Goal: Transaction & Acquisition: Purchase product/service

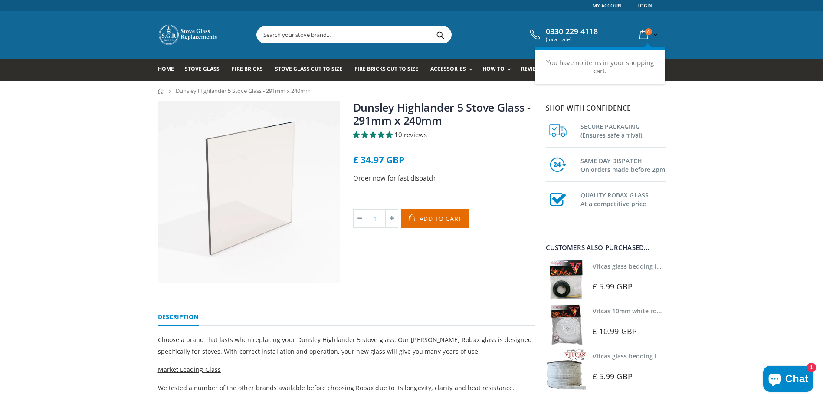
click at [646, 30] on span "0" at bounding box center [648, 31] width 7 height 7
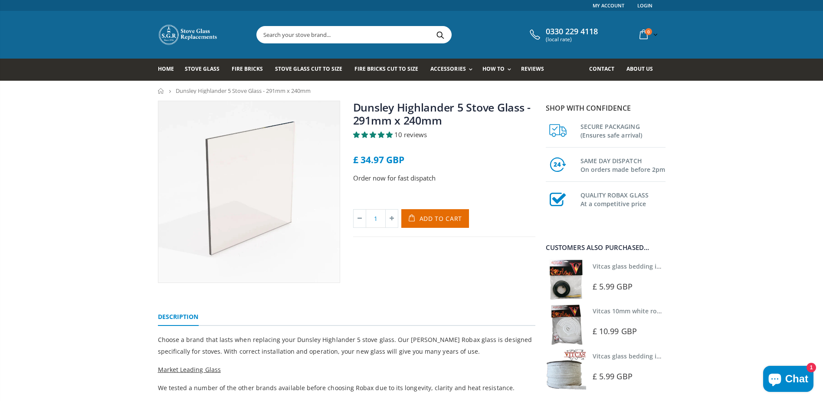
click at [799, 383] on span "Chat" at bounding box center [796, 378] width 23 height 13
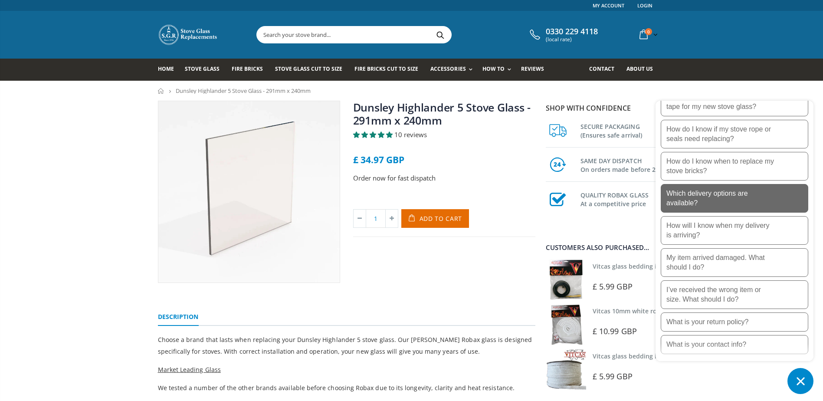
scroll to position [280, 0]
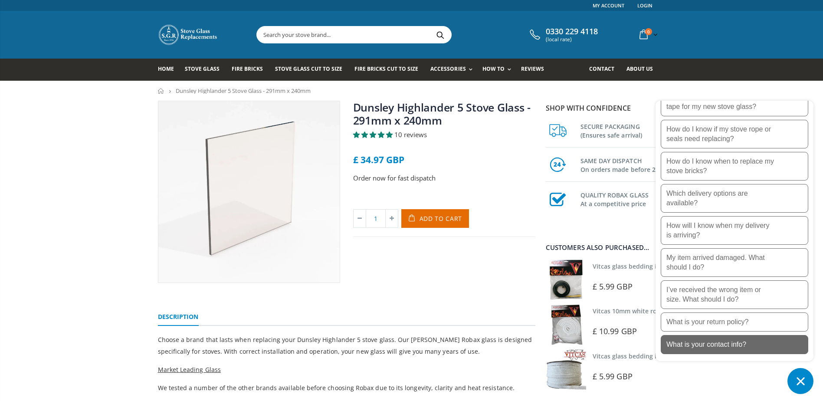
click at [734, 345] on p "What is your contact info?" at bounding box center [706, 345] width 80 height 10
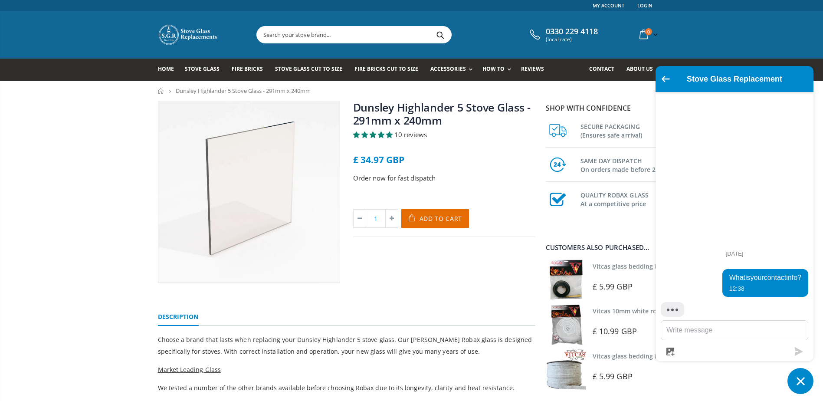
click at [740, 336] on textarea "Message us" at bounding box center [734, 330] width 147 height 19
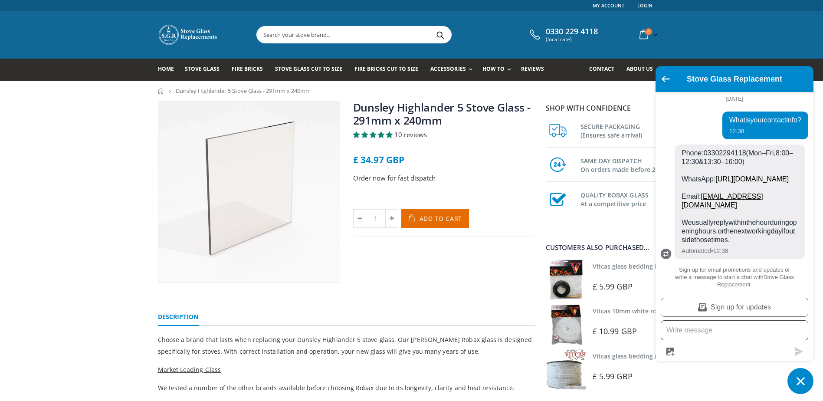
scroll to position [0, 0]
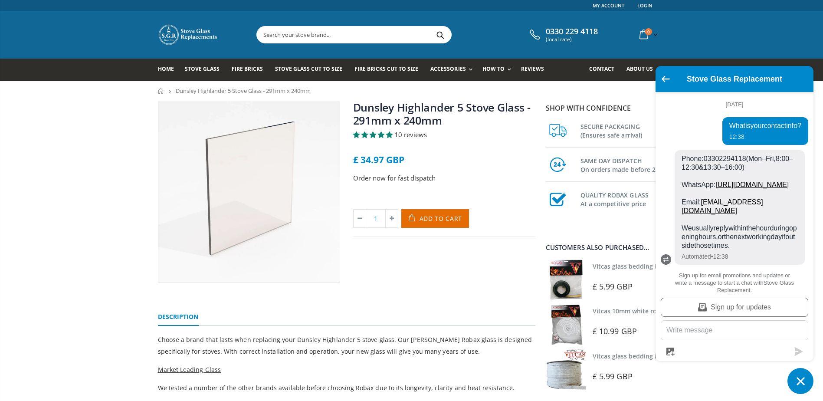
drag, startPoint x: 750, startPoint y: 158, endPoint x: 704, endPoint y: 159, distance: 46.0
click at [704, 159] on span "Phone: 0330 229 4118 (Mon–Fri, 8:00–12:30 & 13:30–16:00) WhatsApp: https://wa.m…" at bounding box center [739, 201] width 116 height 95
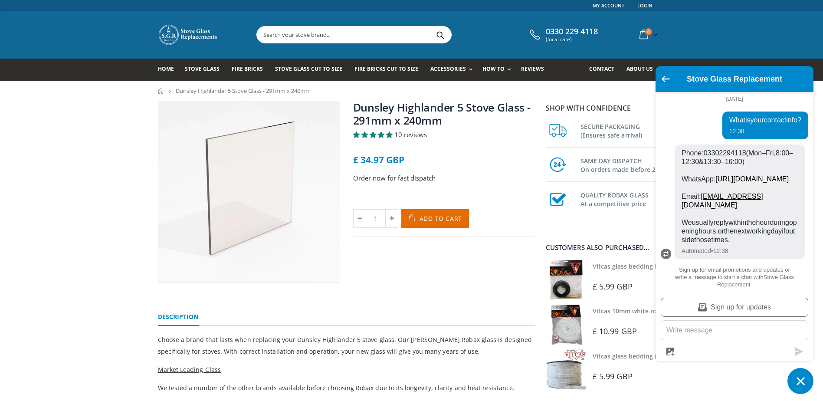
scroll to position [40, 0]
click at [117, 193] on div "Dunsley Highlander 5 Stove Glass - 291mm x 240mm 10 reviews £ 34.97 GBP Order n…" at bounding box center [411, 396] width 823 height 590
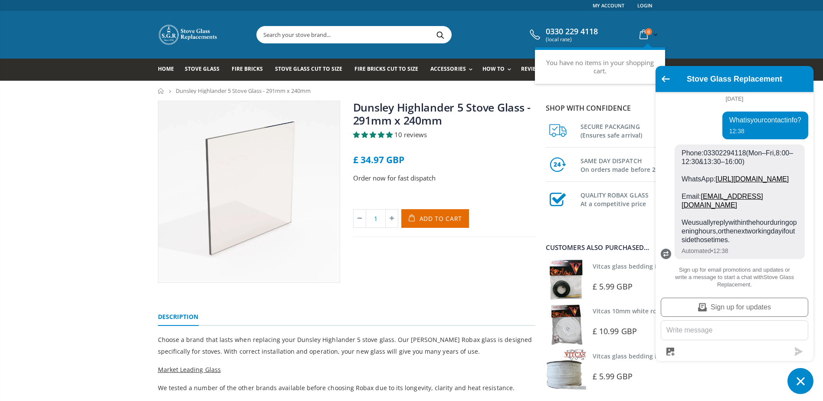
click at [641, 39] on icon at bounding box center [643, 35] width 15 height 16
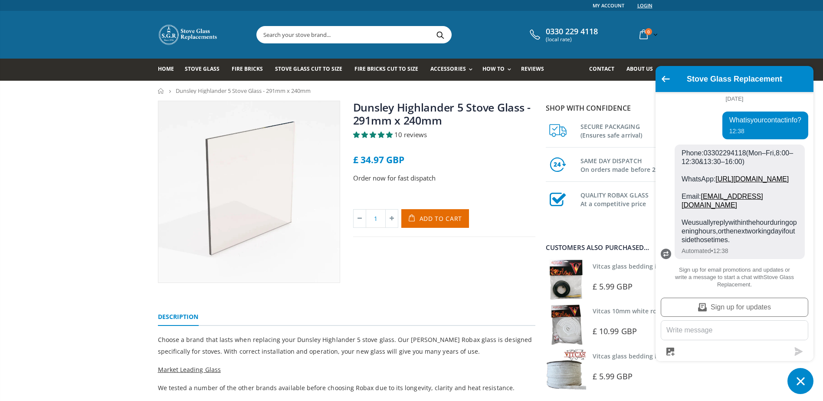
click at [650, 7] on link "Login" at bounding box center [644, 5] width 15 height 11
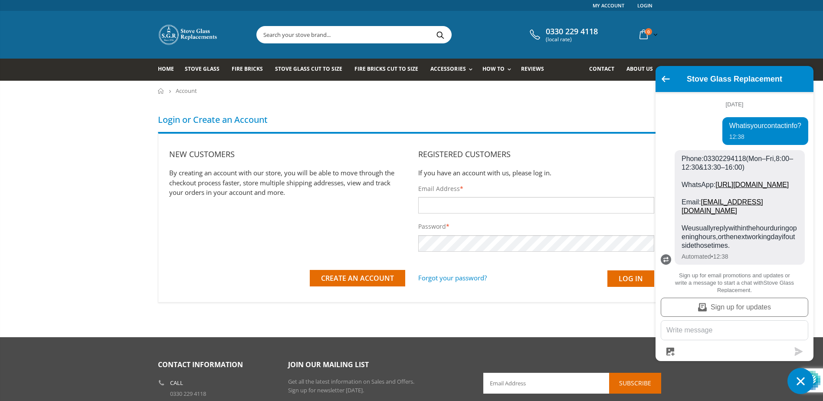
scroll to position [40, 0]
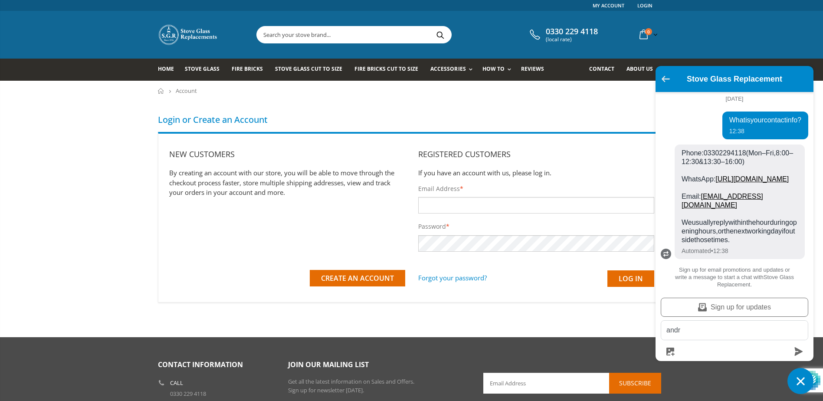
type textarea "andr"
click at [664, 76] on icon "Go back to the main screen" at bounding box center [665, 79] width 8 height 6
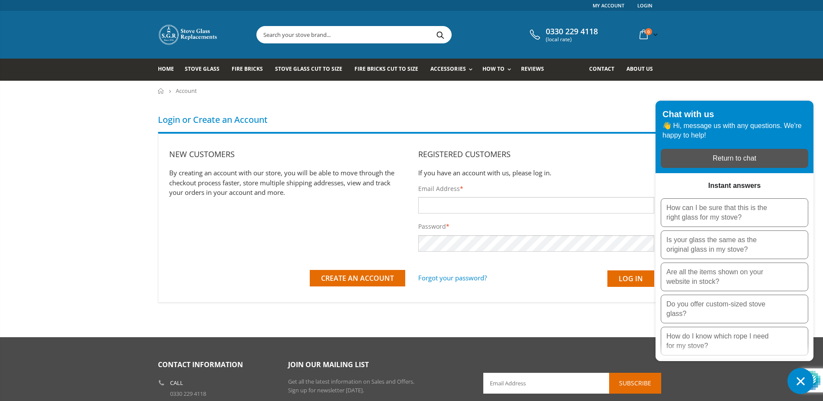
click at [483, 208] on input "Email Address *" at bounding box center [536, 205] width 236 height 16
type input "andrewmartinldn@gmail.com"
click at [607, 270] on input "Log in" at bounding box center [630, 278] width 47 height 16
click at [622, 279] on input "Log in" at bounding box center [630, 278] width 47 height 16
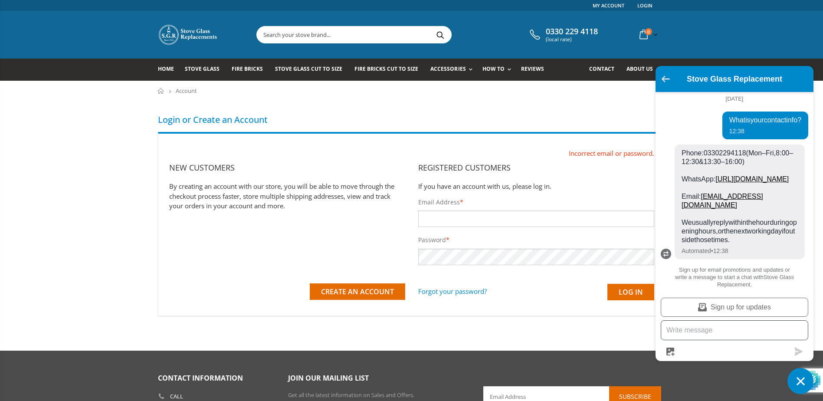
click at [662, 81] on icon "Go back to the main screen" at bounding box center [665, 79] width 8 height 6
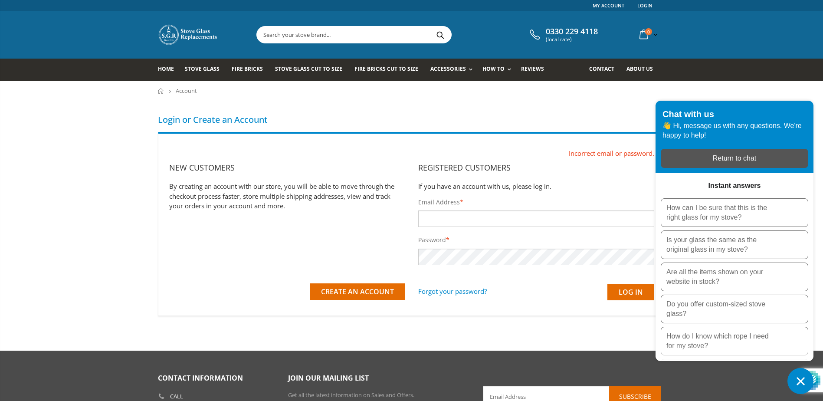
click at [644, 99] on div "Home Account We've sent you an email with a link to update your password. Login…" at bounding box center [411, 198] width 823 height 235
click at [207, 115] on h1 "Login or Create an Account" at bounding box center [411, 120] width 507 height 12
click at [408, 116] on h1 "Login or Create an Account" at bounding box center [411, 120] width 507 height 12
click at [628, 105] on div "We've sent you an email with a link to update your password. Login or Create an…" at bounding box center [411, 208] width 507 height 215
click at [654, 92] on ul "Home Account" at bounding box center [411, 91] width 507 height 6
